Goal: Navigation & Orientation: Find specific page/section

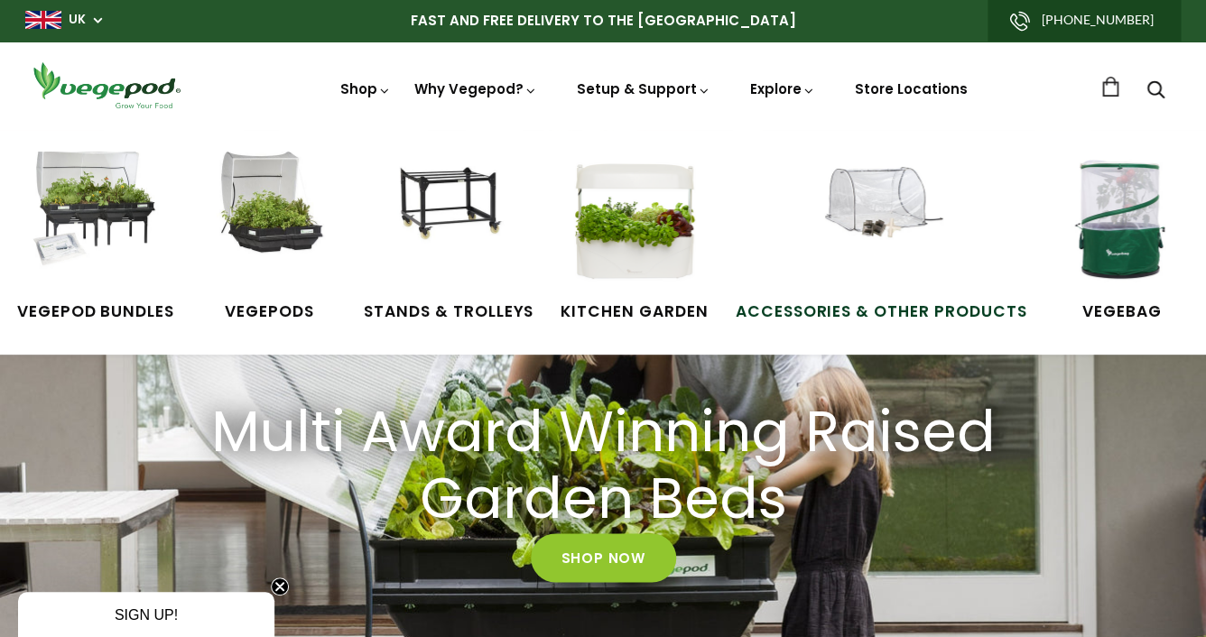
click at [886, 310] on span "Accessories & Other Products" at bounding box center [882, 312] width 292 height 23
